Goal: Information Seeking & Learning: Find specific fact

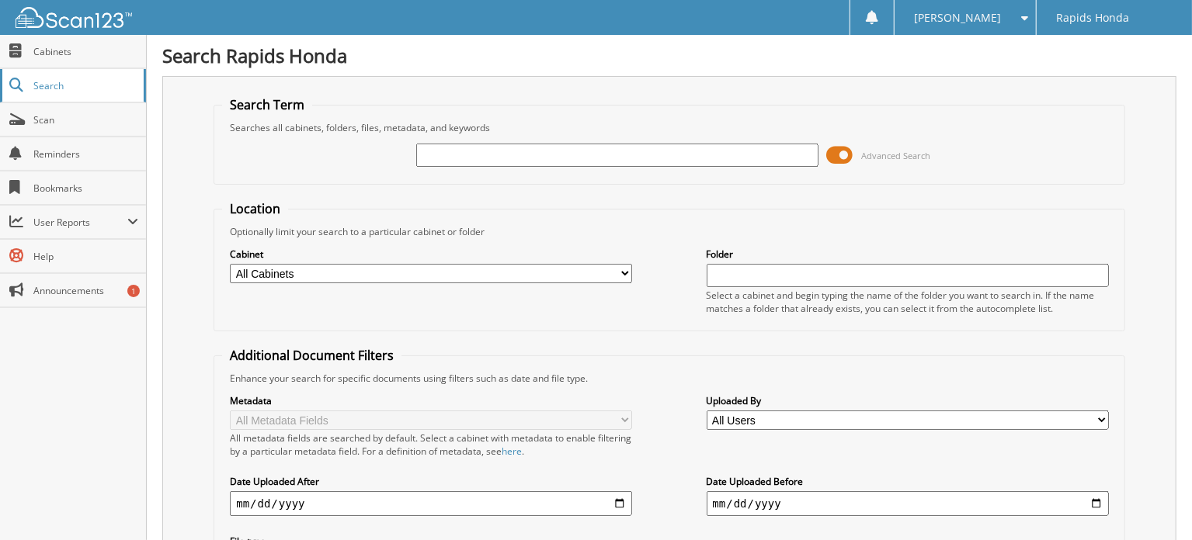
click at [68, 74] on link "Search" at bounding box center [73, 85] width 146 height 33
type input "234104"
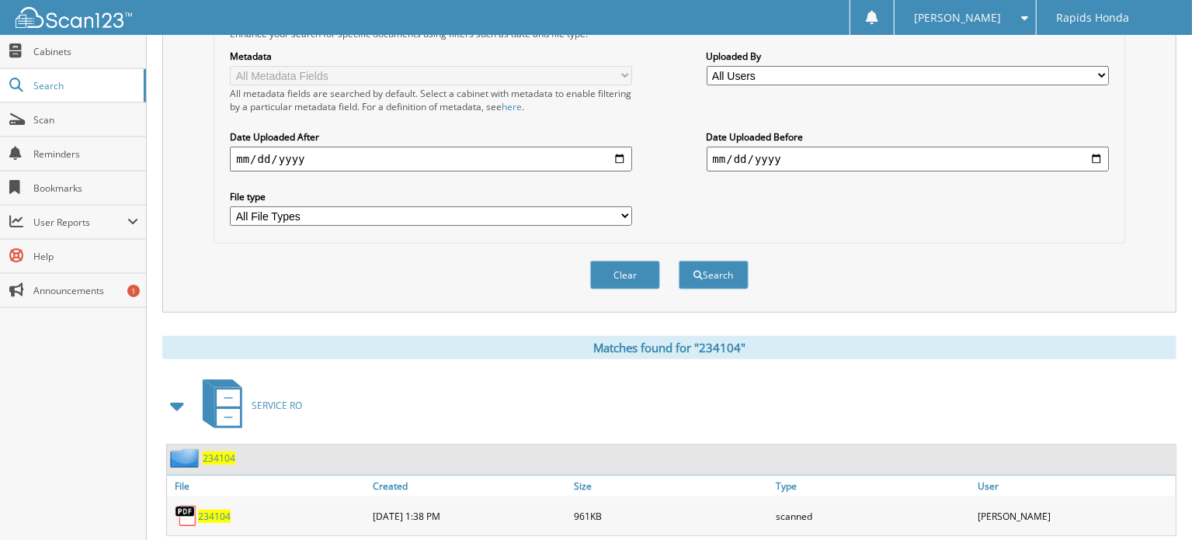
scroll to position [375, 0]
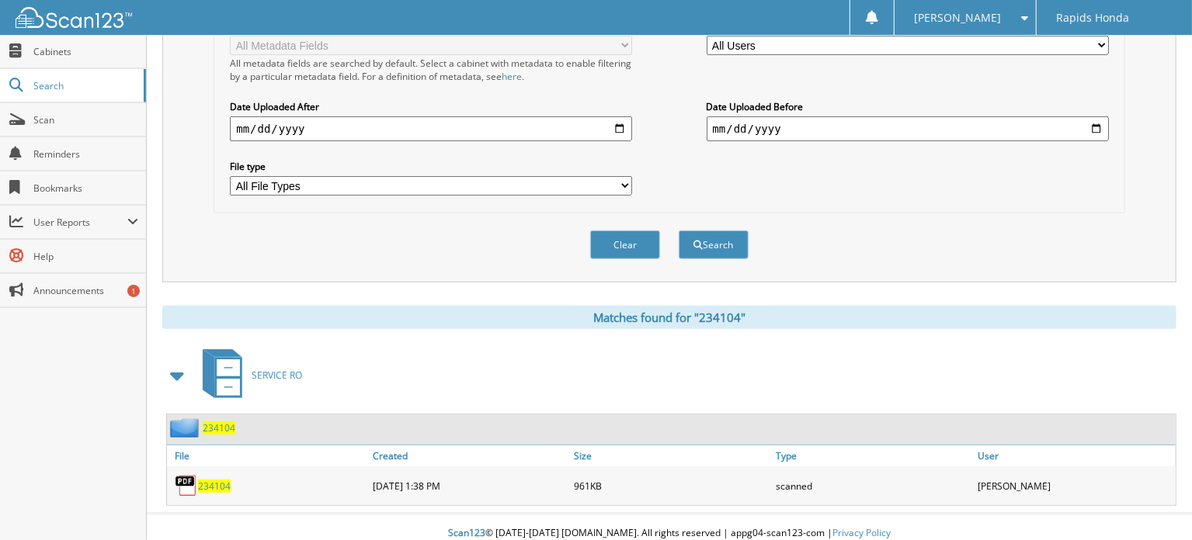
click at [384, 479] on div "[DATE] 1:38 PM" at bounding box center [470, 486] width 202 height 31
click at [311, 478] on div "234104" at bounding box center [268, 486] width 202 height 31
click at [287, 475] on div "234104" at bounding box center [268, 486] width 202 height 31
click at [196, 474] on img at bounding box center [186, 485] width 23 height 23
click at [206, 480] on span "234104" at bounding box center [214, 486] width 33 height 13
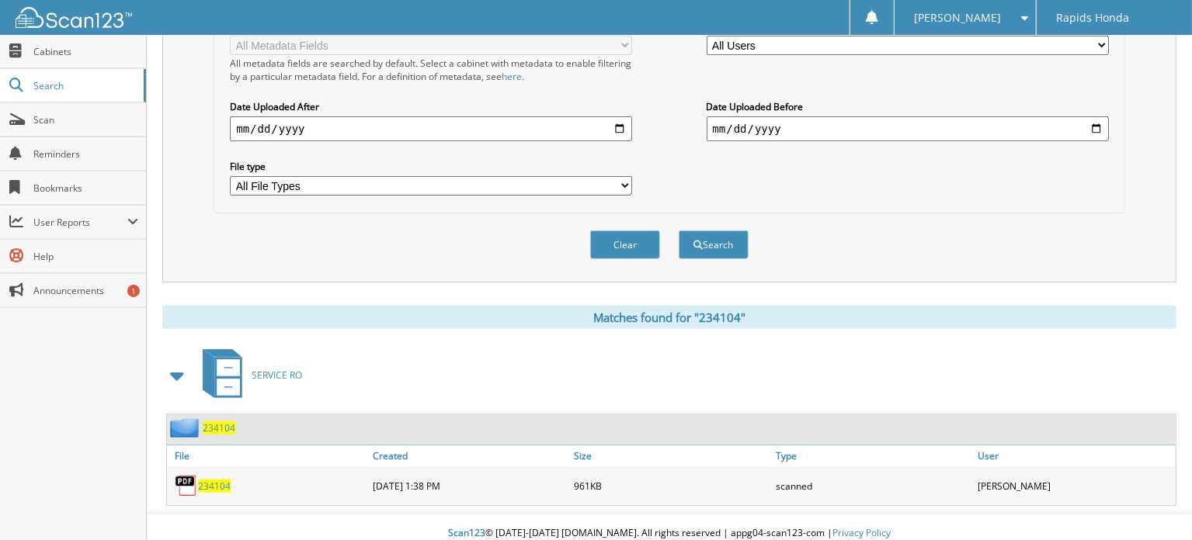
click at [206, 480] on span "234104" at bounding box center [214, 486] width 33 height 13
click at [225, 480] on span "234104" at bounding box center [214, 486] width 33 height 13
click at [209, 482] on div "234104" at bounding box center [268, 486] width 202 height 31
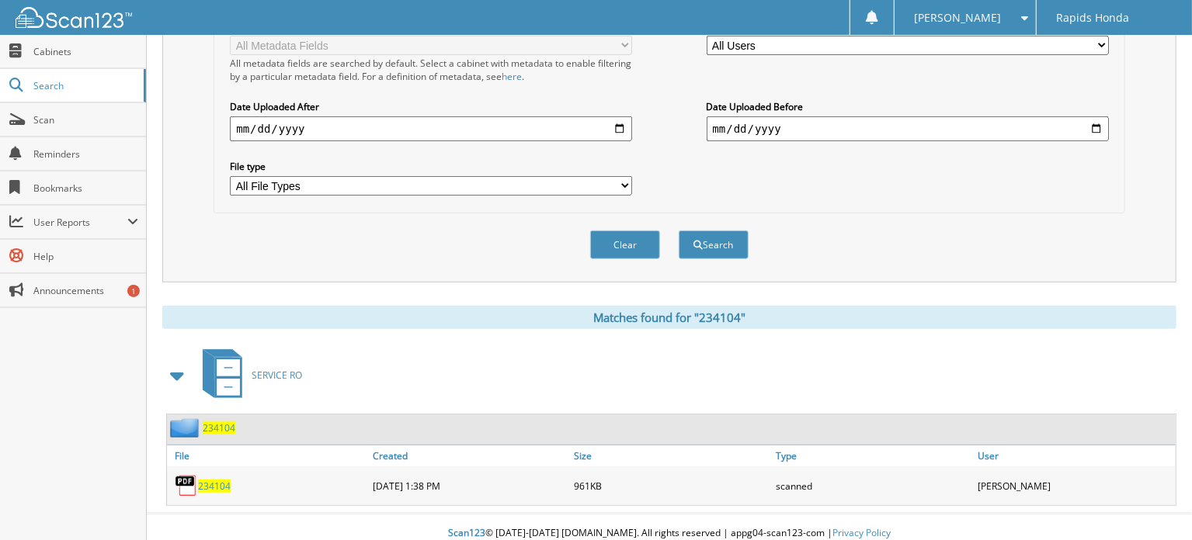
click at [218, 480] on span "234104" at bounding box center [214, 486] width 33 height 13
click at [216, 480] on span "234104" at bounding box center [214, 486] width 33 height 13
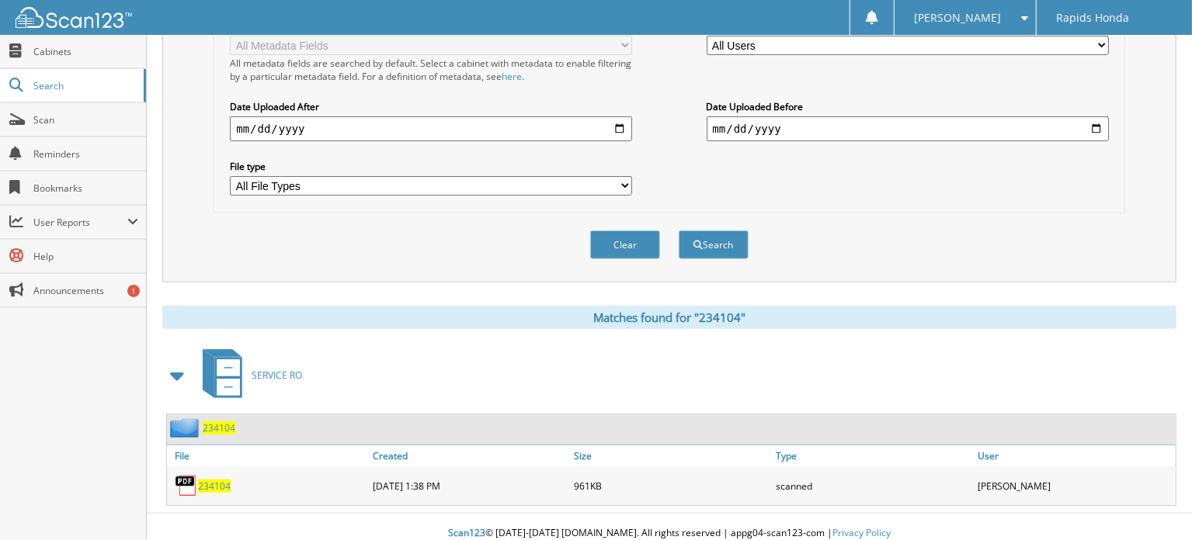
click at [221, 480] on span "234104" at bounding box center [214, 486] width 33 height 13
